Goal: Find specific page/section: Find specific page/section

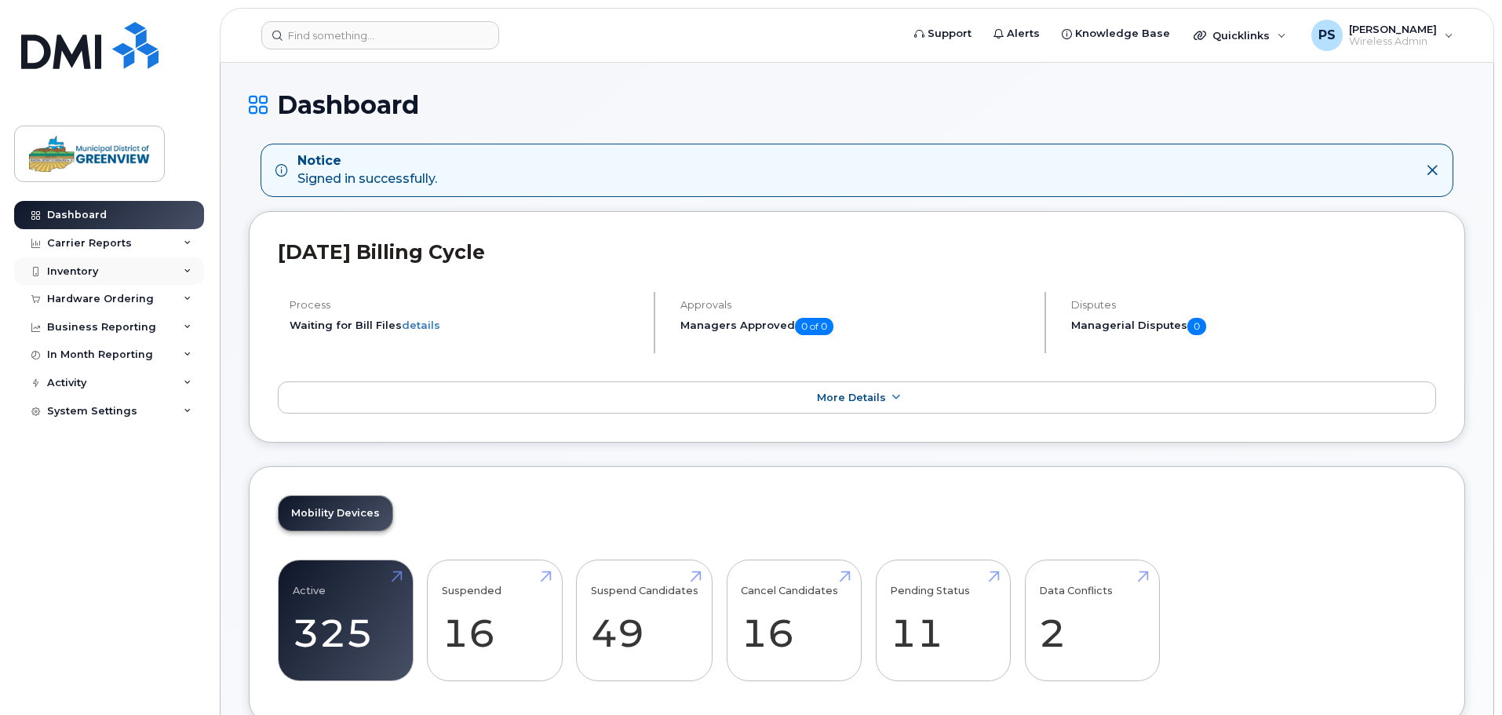
click at [107, 275] on div "Inventory" at bounding box center [109, 271] width 190 height 28
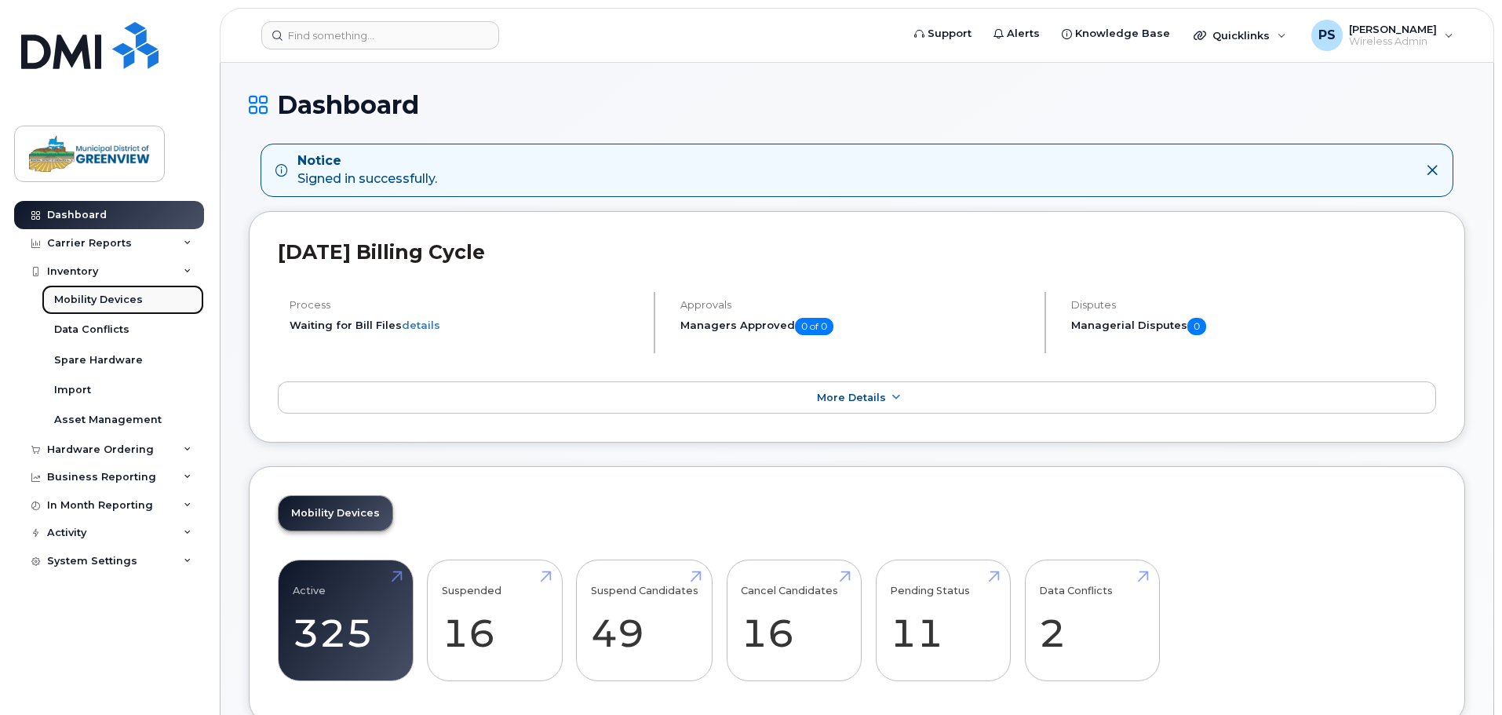
click at [98, 296] on div "Mobility Devices" at bounding box center [98, 300] width 89 height 14
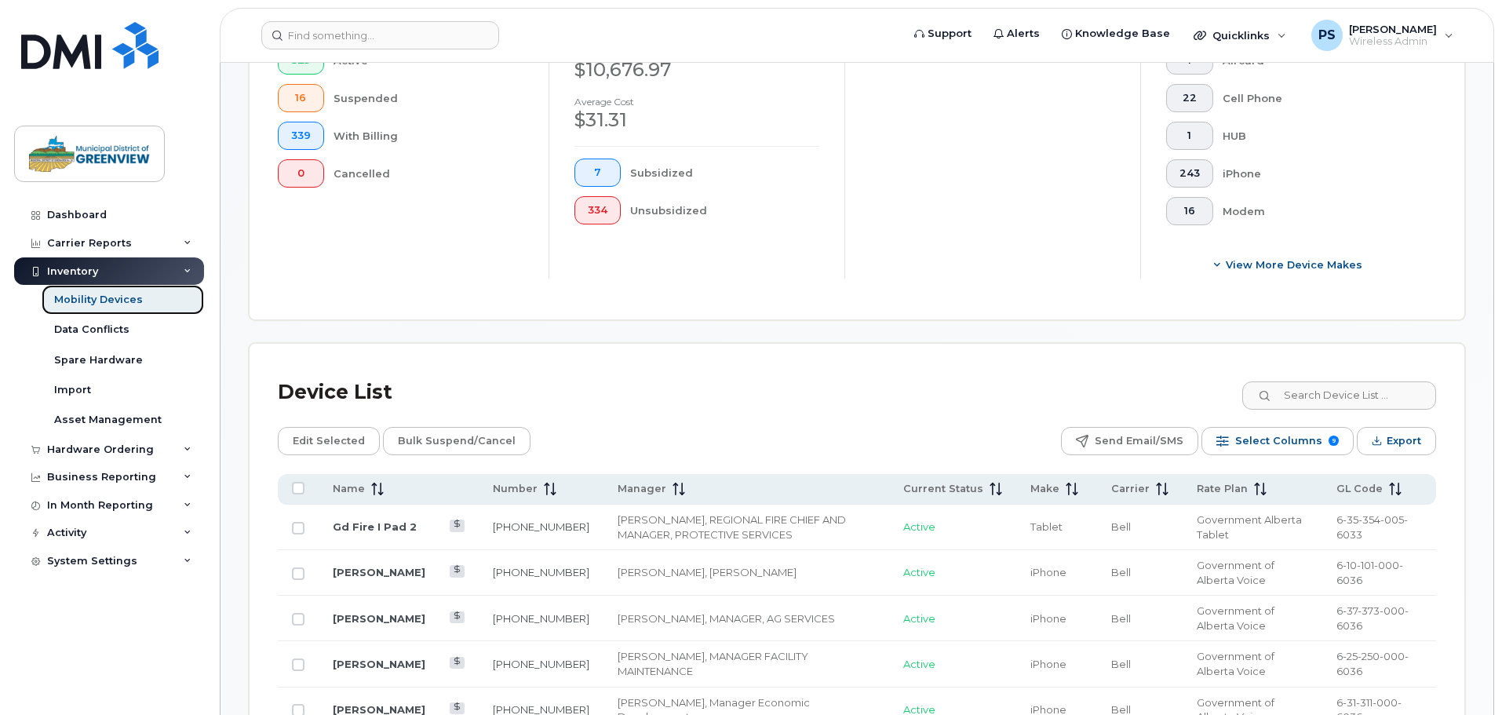
scroll to position [705, 0]
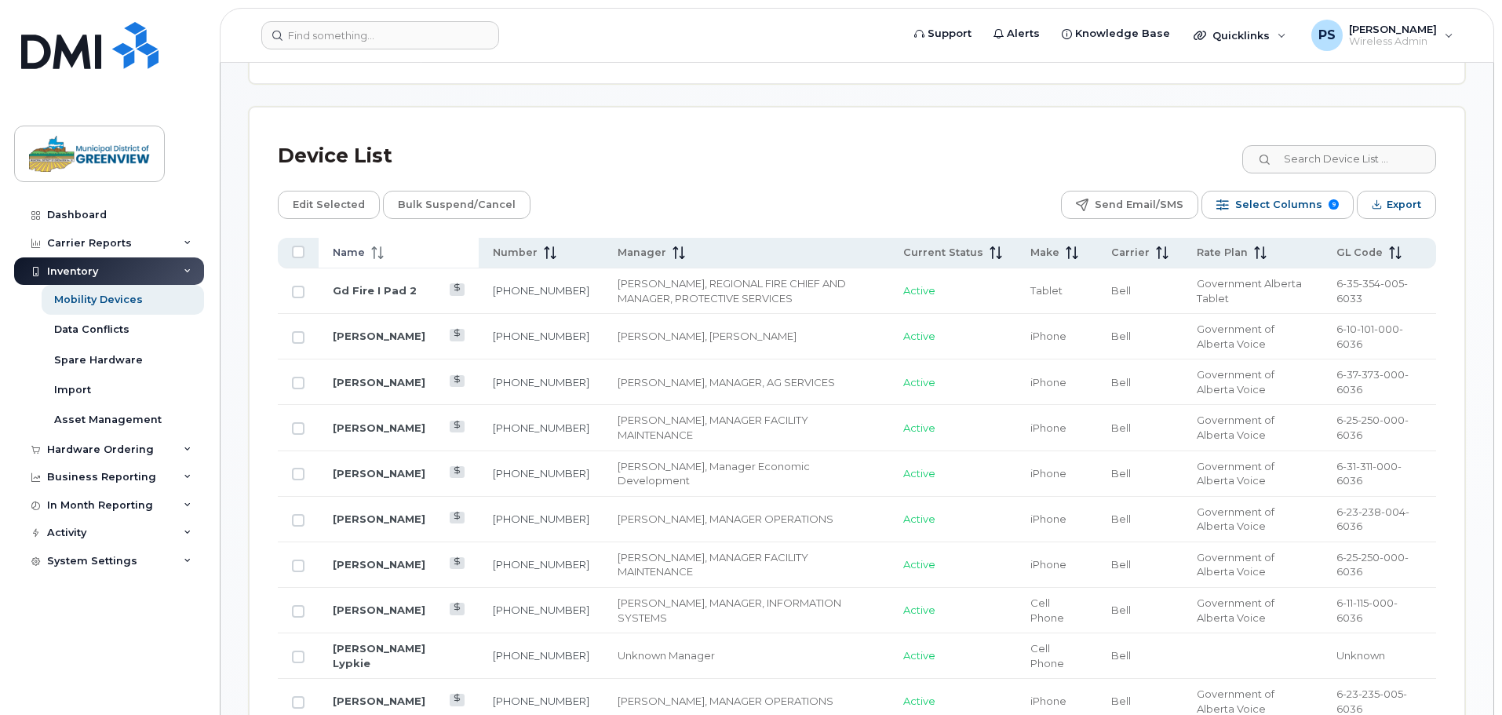
click at [1016, 248] on th "Name" at bounding box center [1056, 253] width 80 height 31
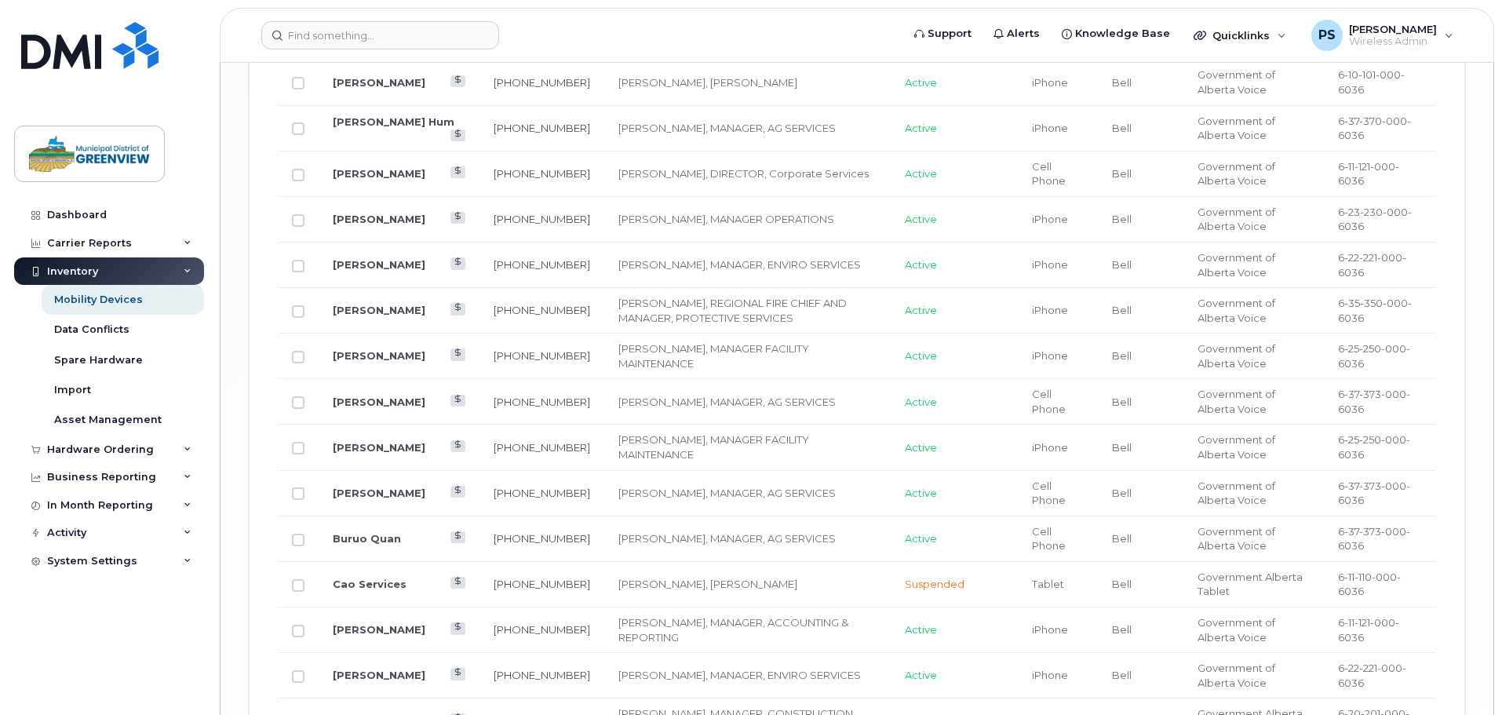
scroll to position [2670, 0]
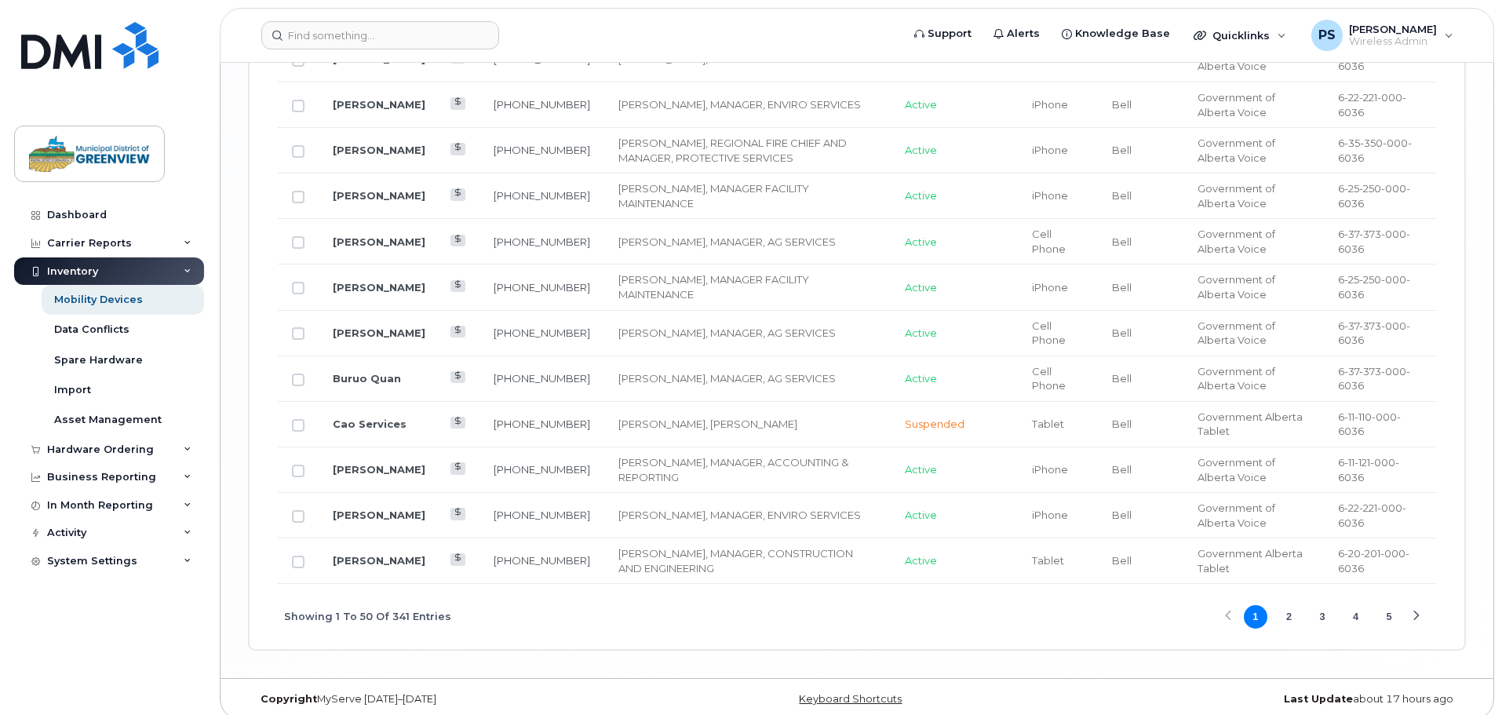
click at [1352, 605] on button "4" at bounding box center [1356, 617] width 24 height 24
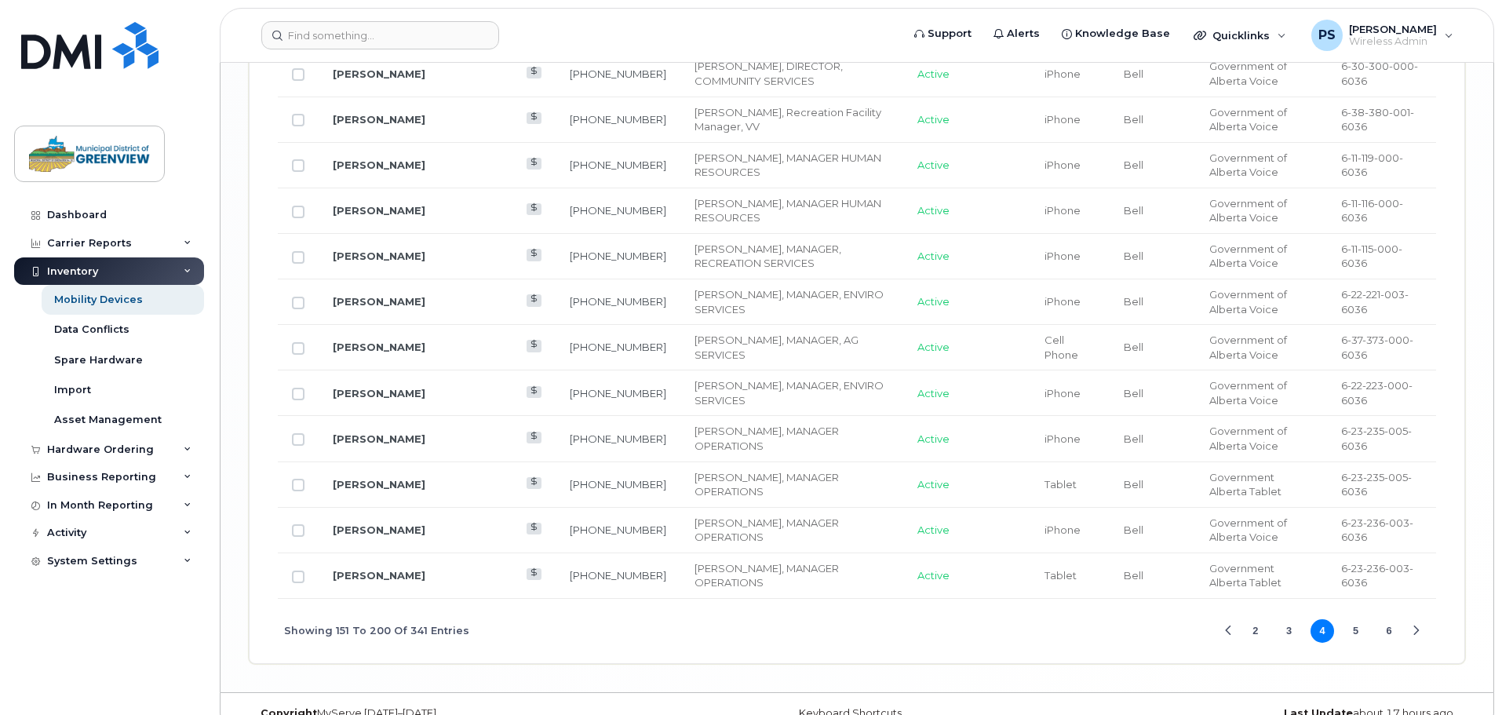
click at [1353, 619] on button "5" at bounding box center [1356, 631] width 24 height 24
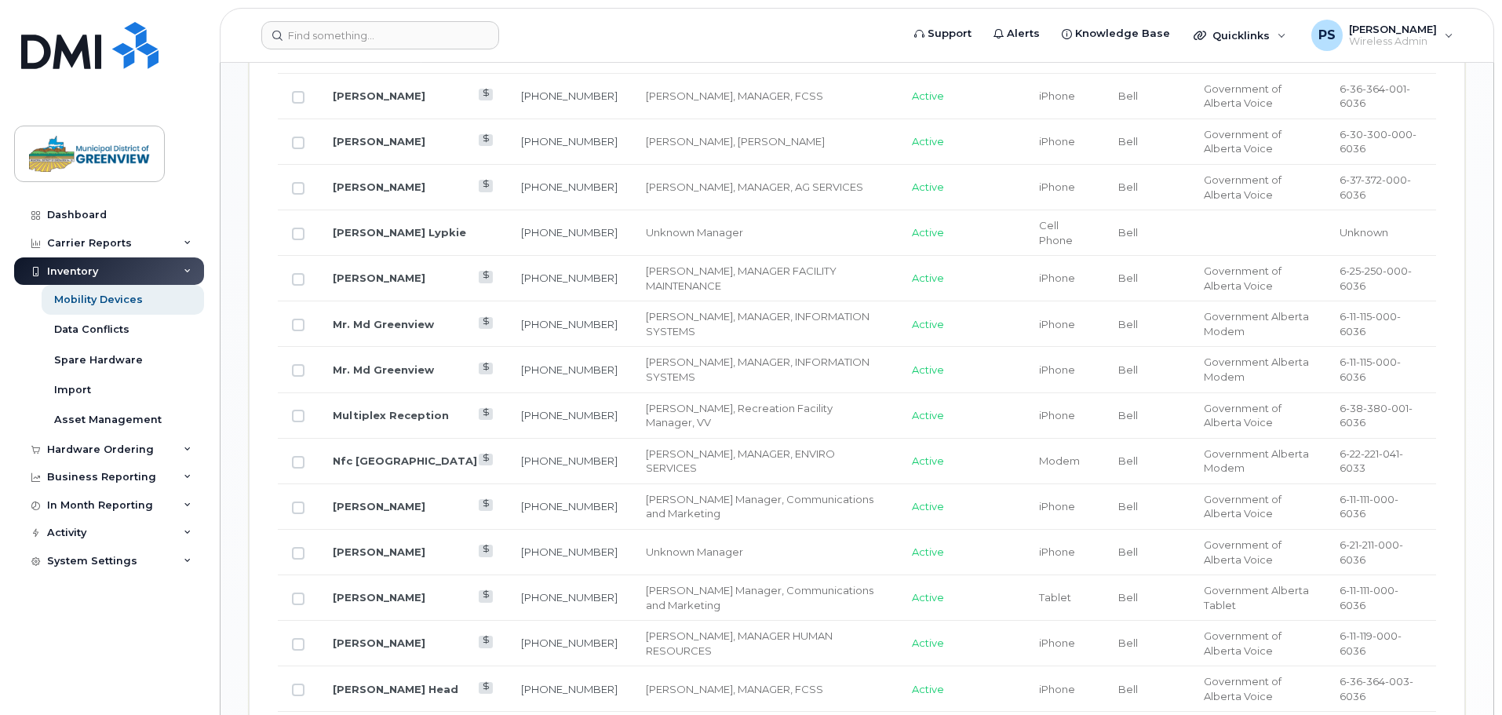
scroll to position [1415, 0]
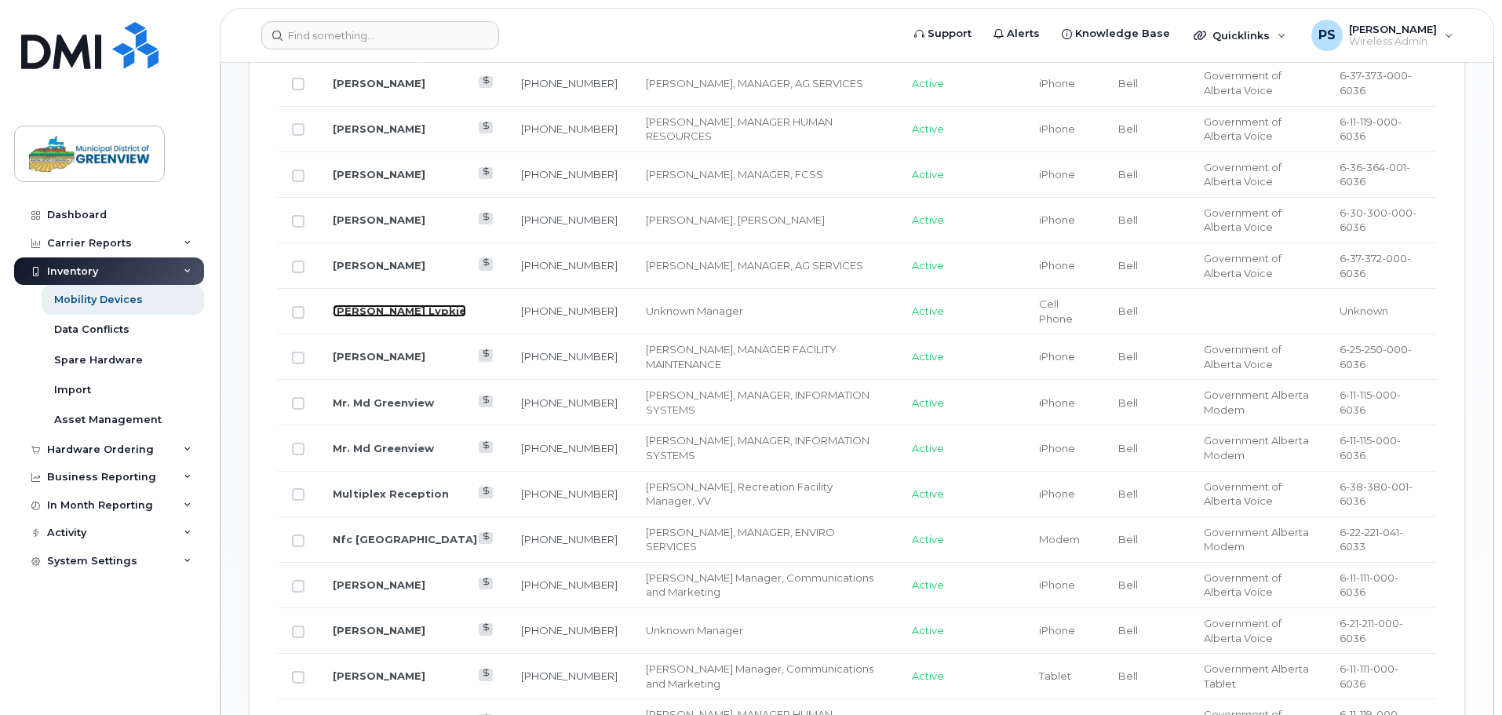
click at [370, 304] on link "[PERSON_NAME] Lypkie" at bounding box center [399, 310] width 133 height 13
